Goal: Task Accomplishment & Management: Use online tool/utility

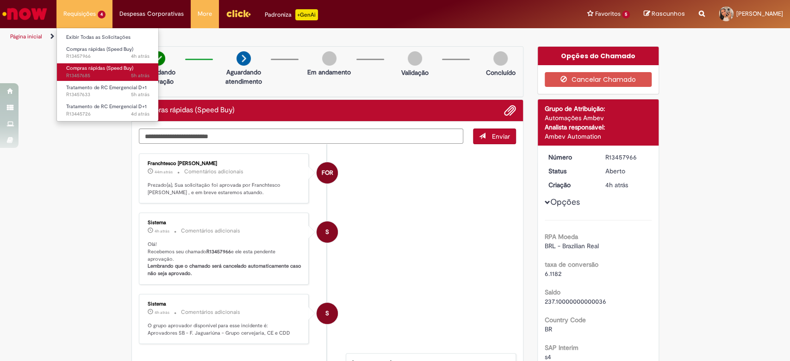
click at [106, 66] on span "Compras rápidas (Speed Buy)" at bounding box center [99, 68] width 67 height 7
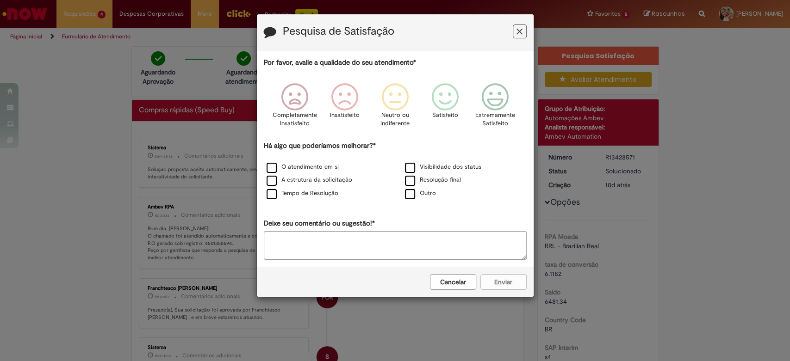
click at [410, 322] on div "Pesquisa de Satisfação Por favor, avalie a qualidade do seu atendimento* Comple…" at bounding box center [395, 180] width 790 height 361
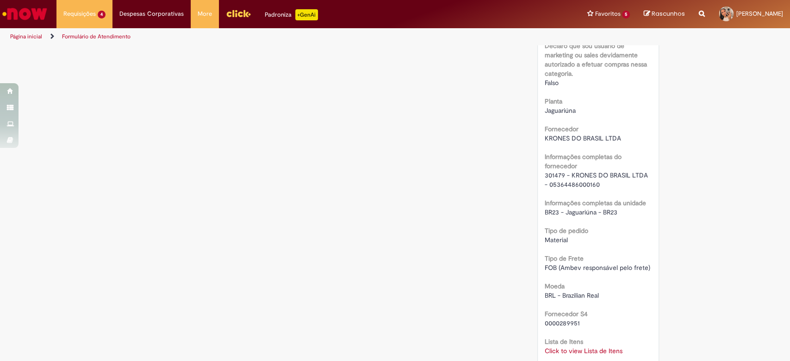
scroll to position [668, 0]
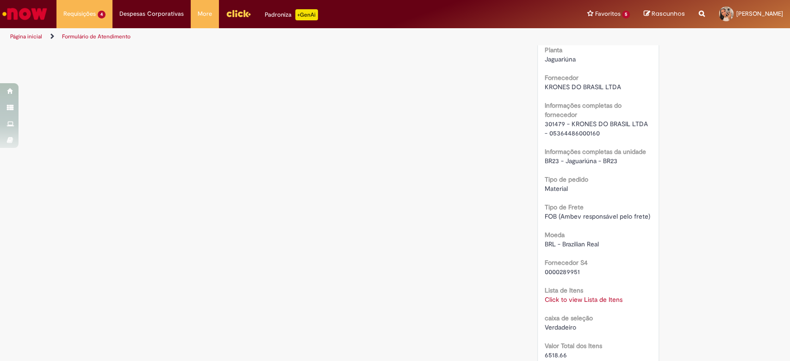
click at [580, 299] on link "Click to view Lista de Itens" at bounding box center [584, 300] width 78 height 8
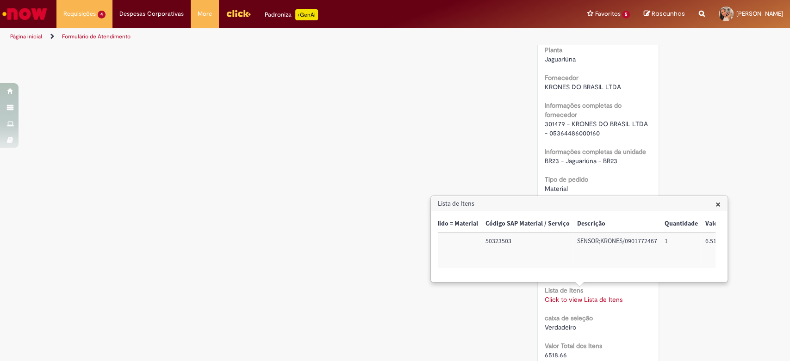
scroll to position [0, 87]
click at [344, 247] on div "Verificar Código de Barras Aguardando Aprovação Aguardando atendimento Em andam…" at bounding box center [394, 86] width 541 height 1416
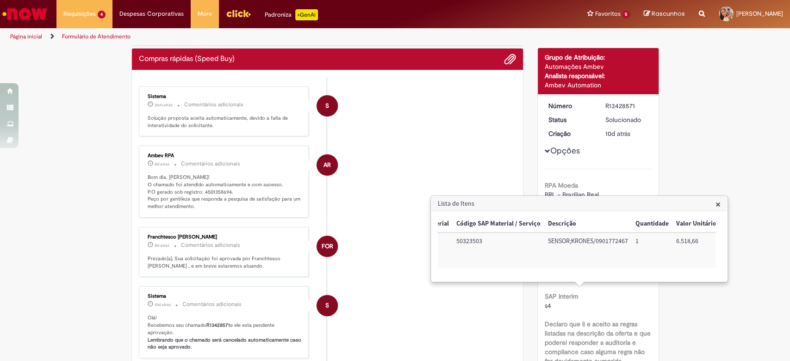
scroll to position [0, 0]
